Goal: Communication & Community: Participate in discussion

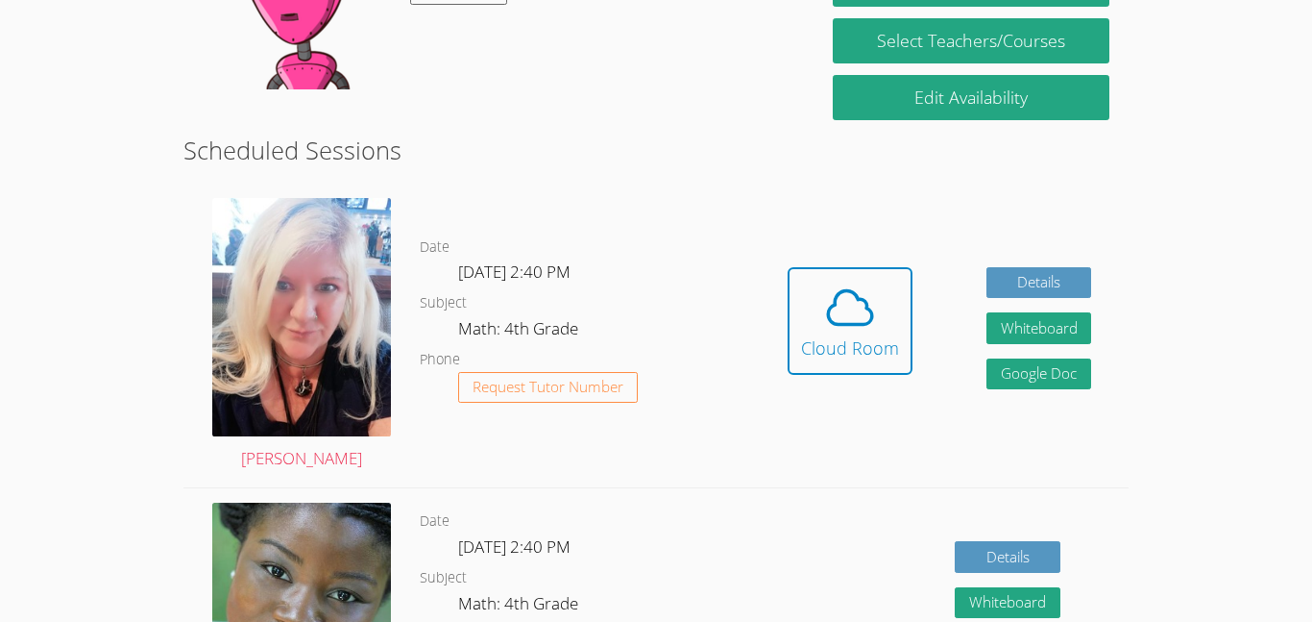
scroll to position [404, 0]
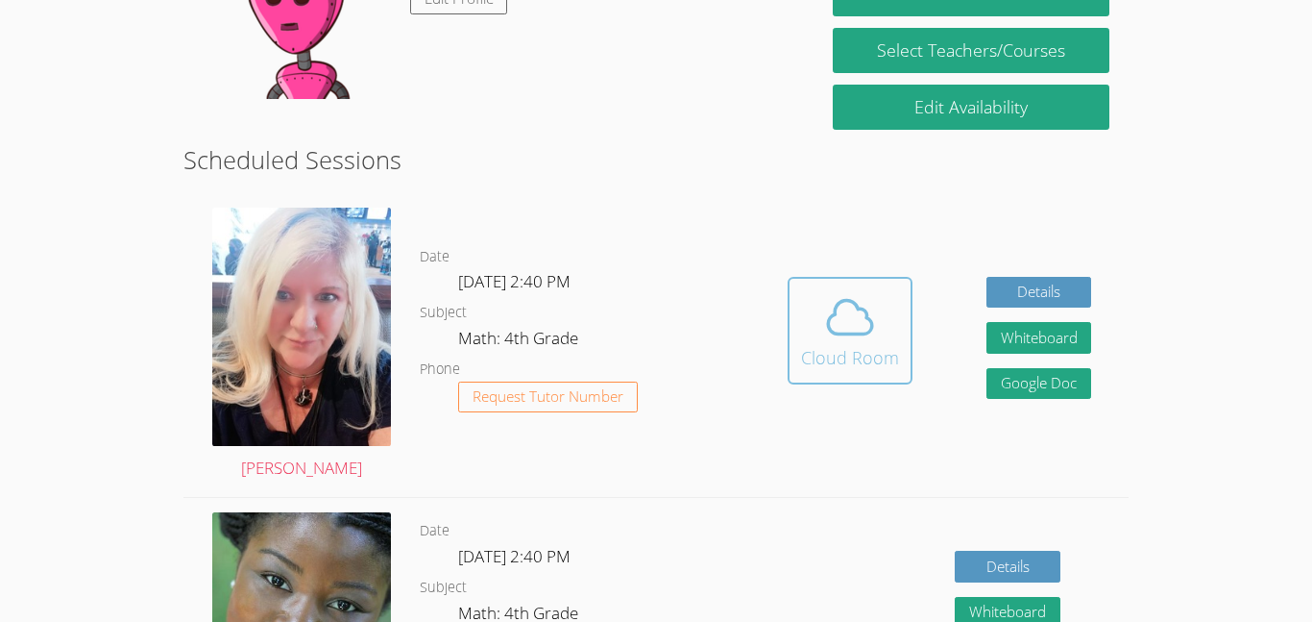
click at [808, 319] on span at bounding box center [850, 317] width 98 height 54
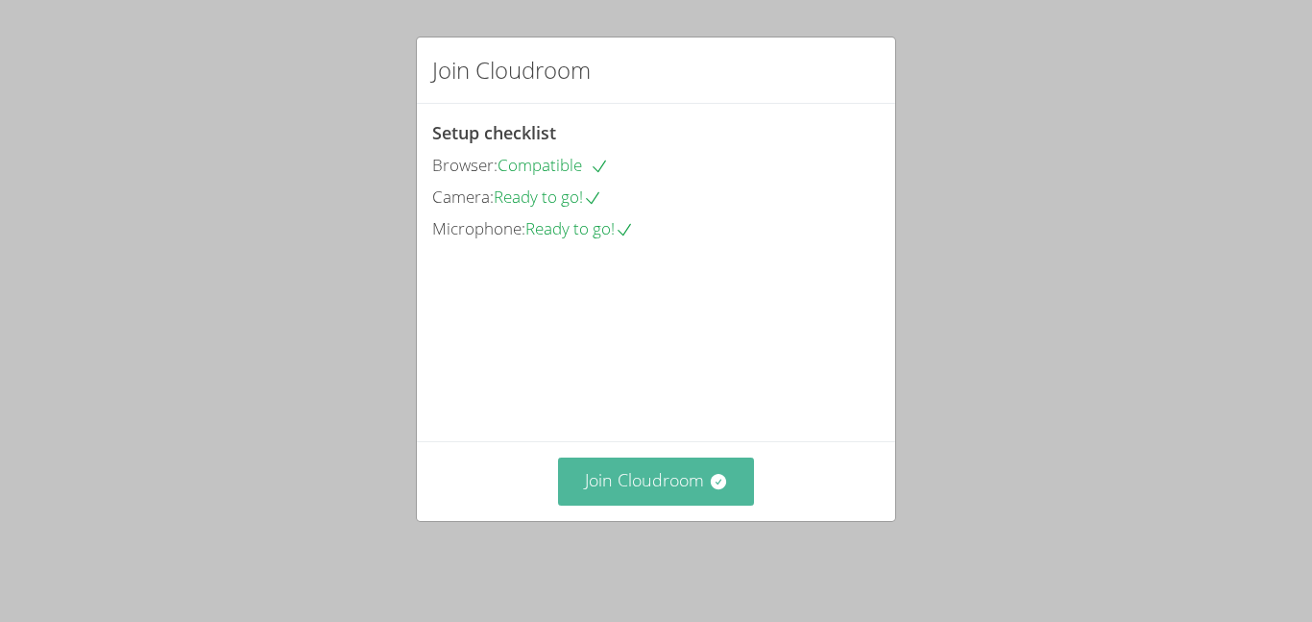
click at [699, 474] on button "Join Cloudroom" at bounding box center [656, 480] width 197 height 47
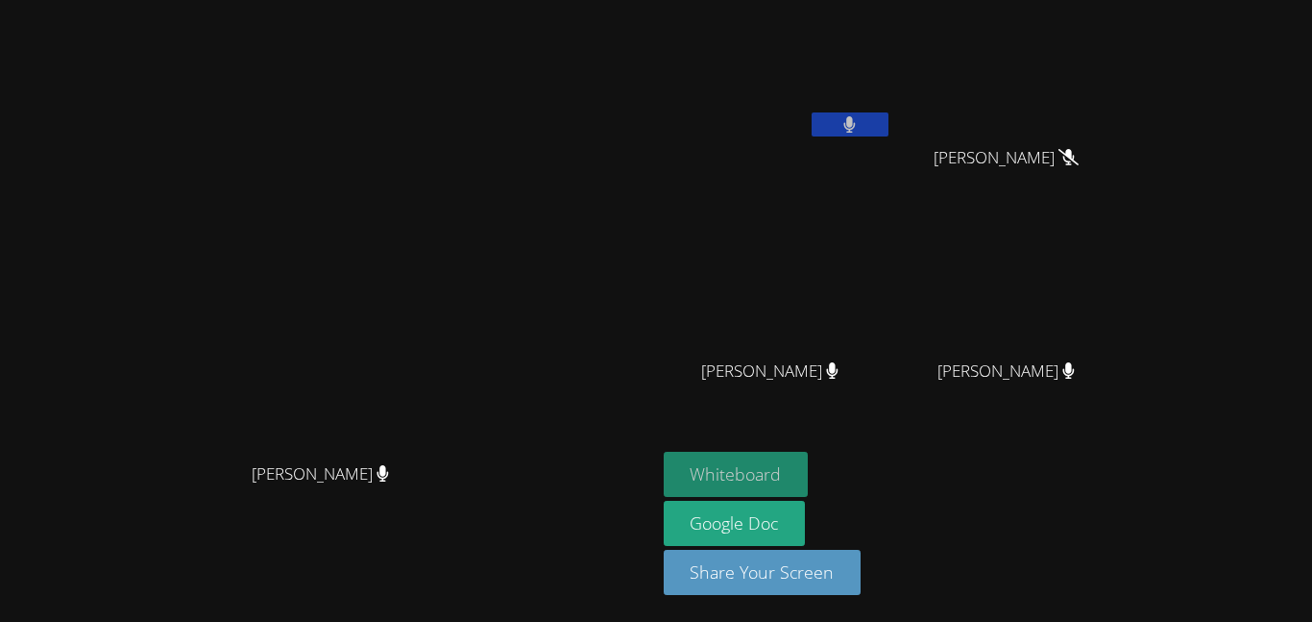
click at [809, 474] on button "Whiteboard" at bounding box center [736, 473] width 145 height 45
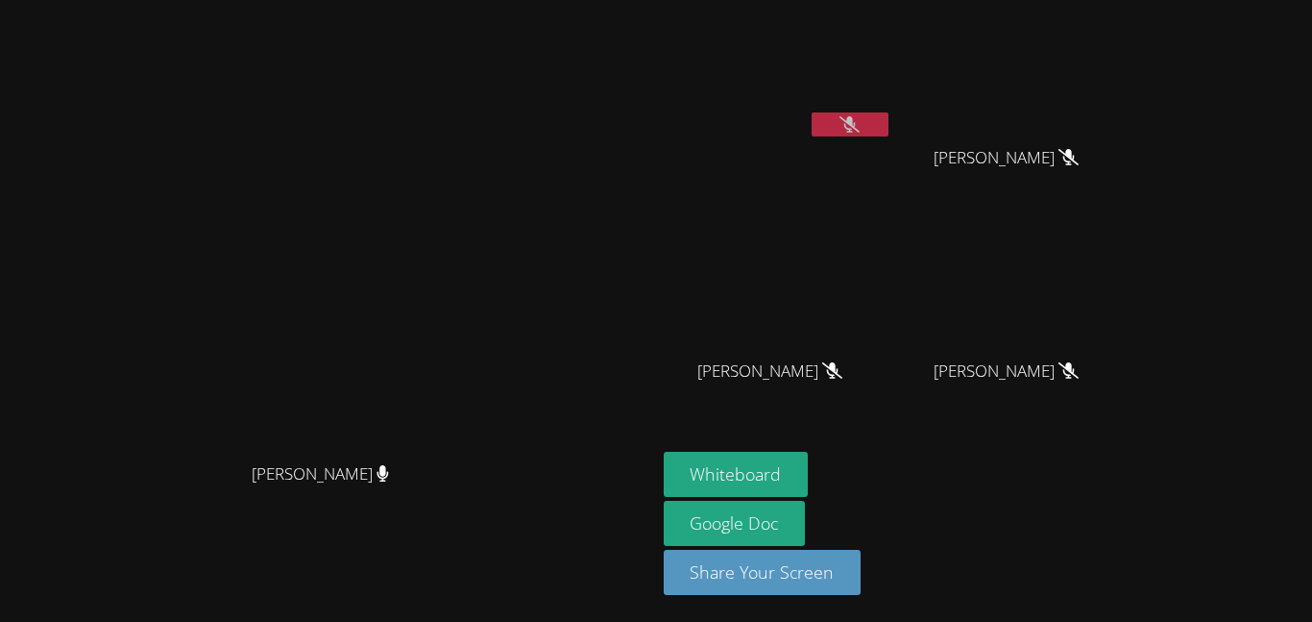
click at [889, 122] on button at bounding box center [850, 124] width 77 height 24
click at [889, 129] on button at bounding box center [850, 124] width 77 height 24
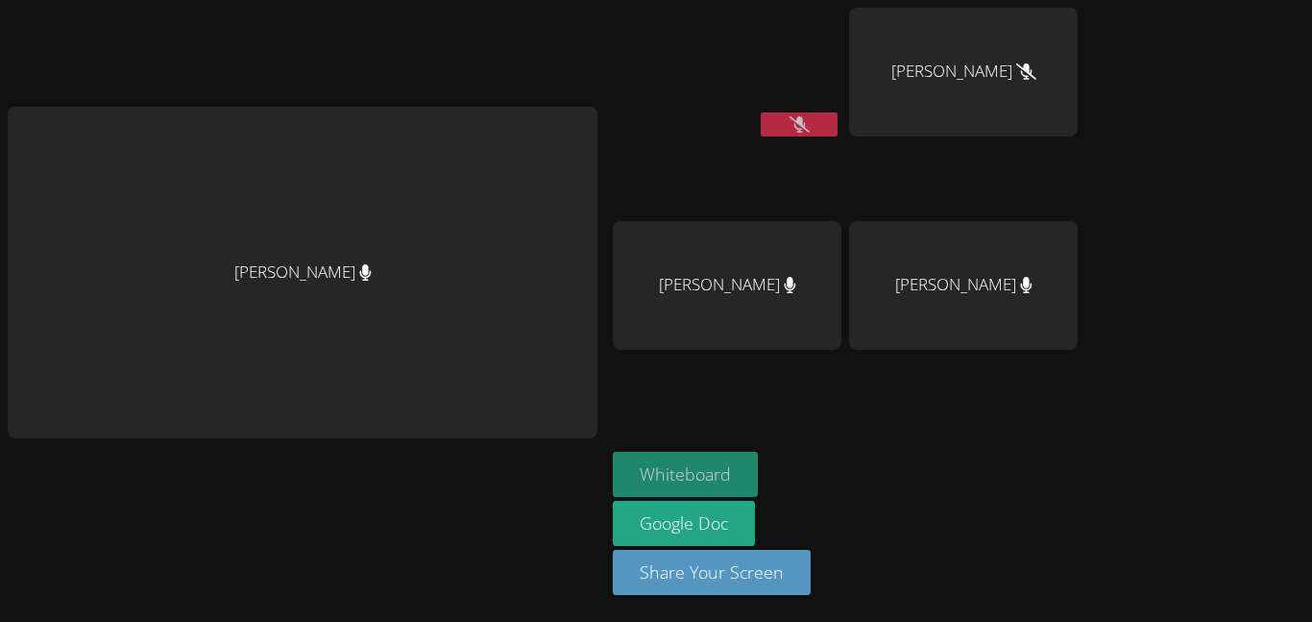
click at [688, 474] on button "Whiteboard" at bounding box center [685, 473] width 145 height 45
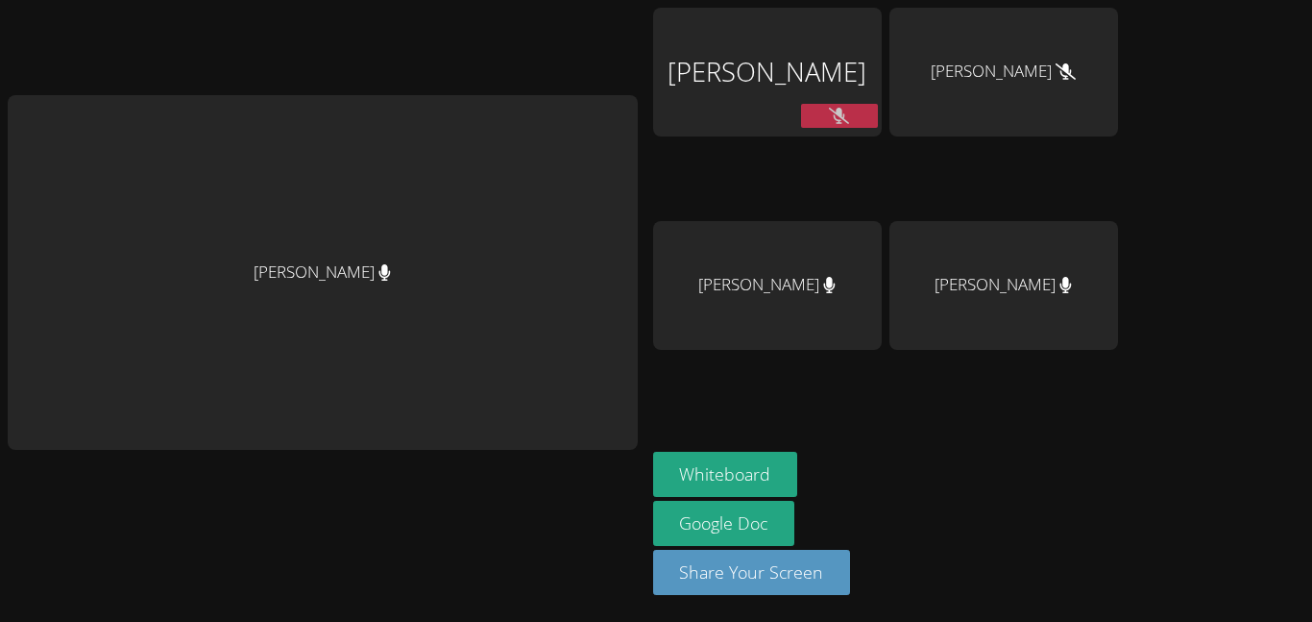
click at [865, 104] on button at bounding box center [839, 116] width 77 height 24
click at [780, 461] on button "Whiteboard" at bounding box center [725, 473] width 145 height 45
click at [763, 483] on button "Whiteboard" at bounding box center [725, 473] width 145 height 45
click at [753, 474] on button "Whiteboard" at bounding box center [725, 473] width 145 height 45
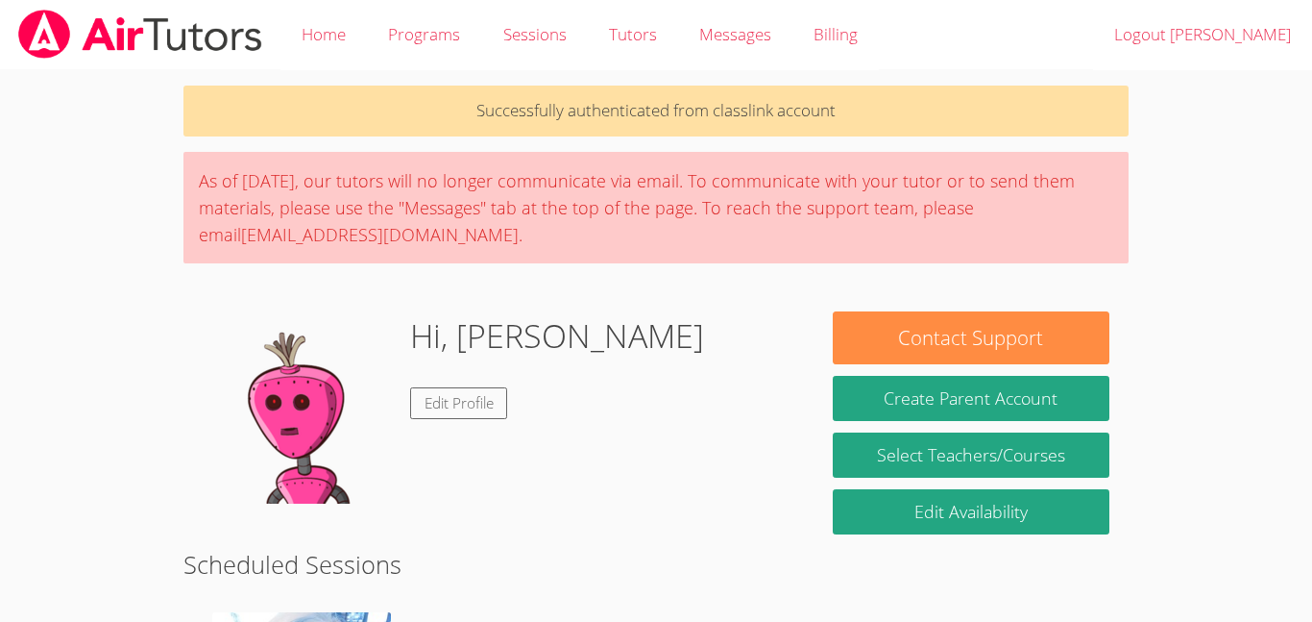
click at [311, 98] on p "Successfully authenticated from classlink account" at bounding box center [655, 110] width 945 height 51
